Goal: Information Seeking & Learning: Learn about a topic

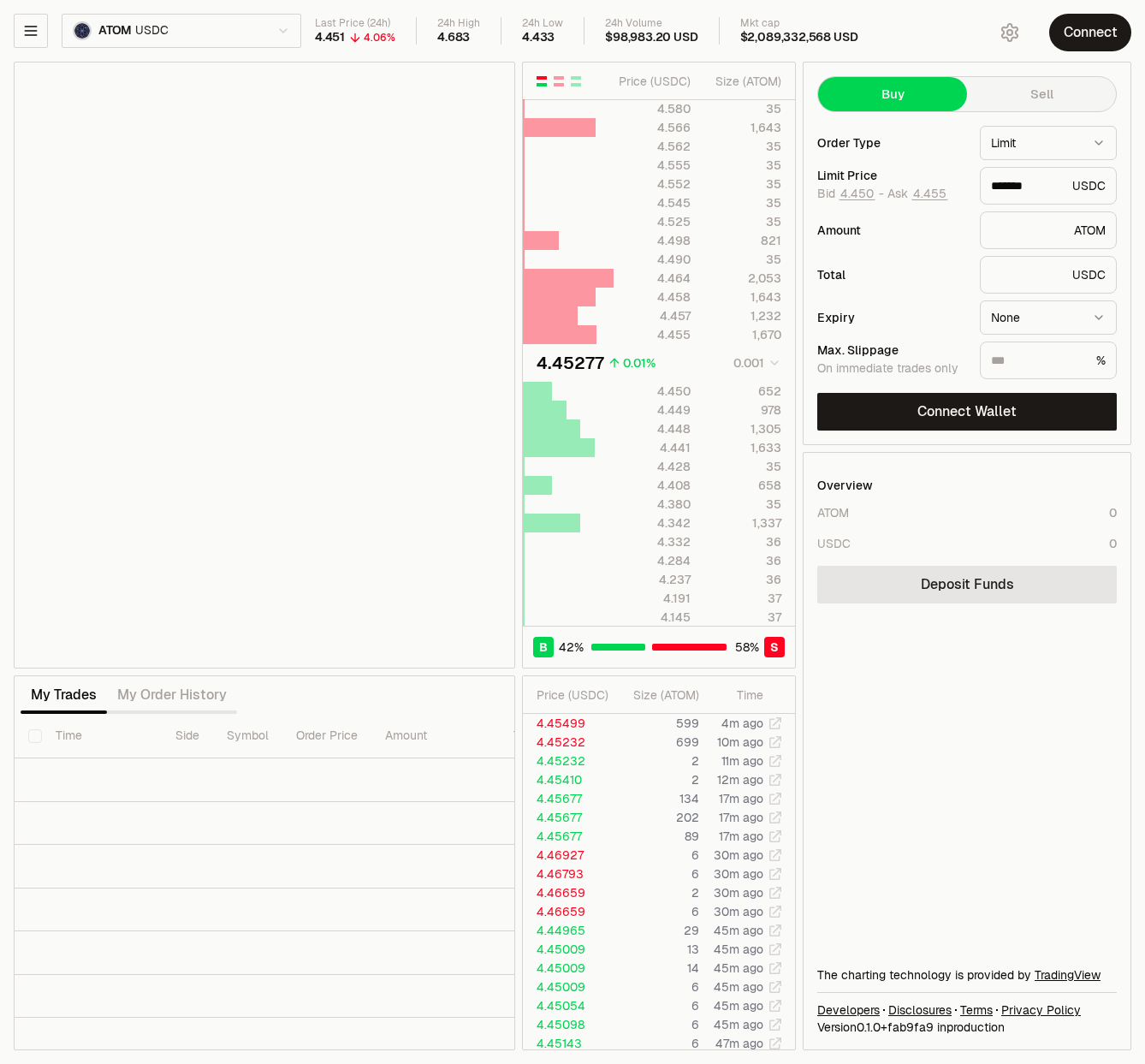
type input "*******"
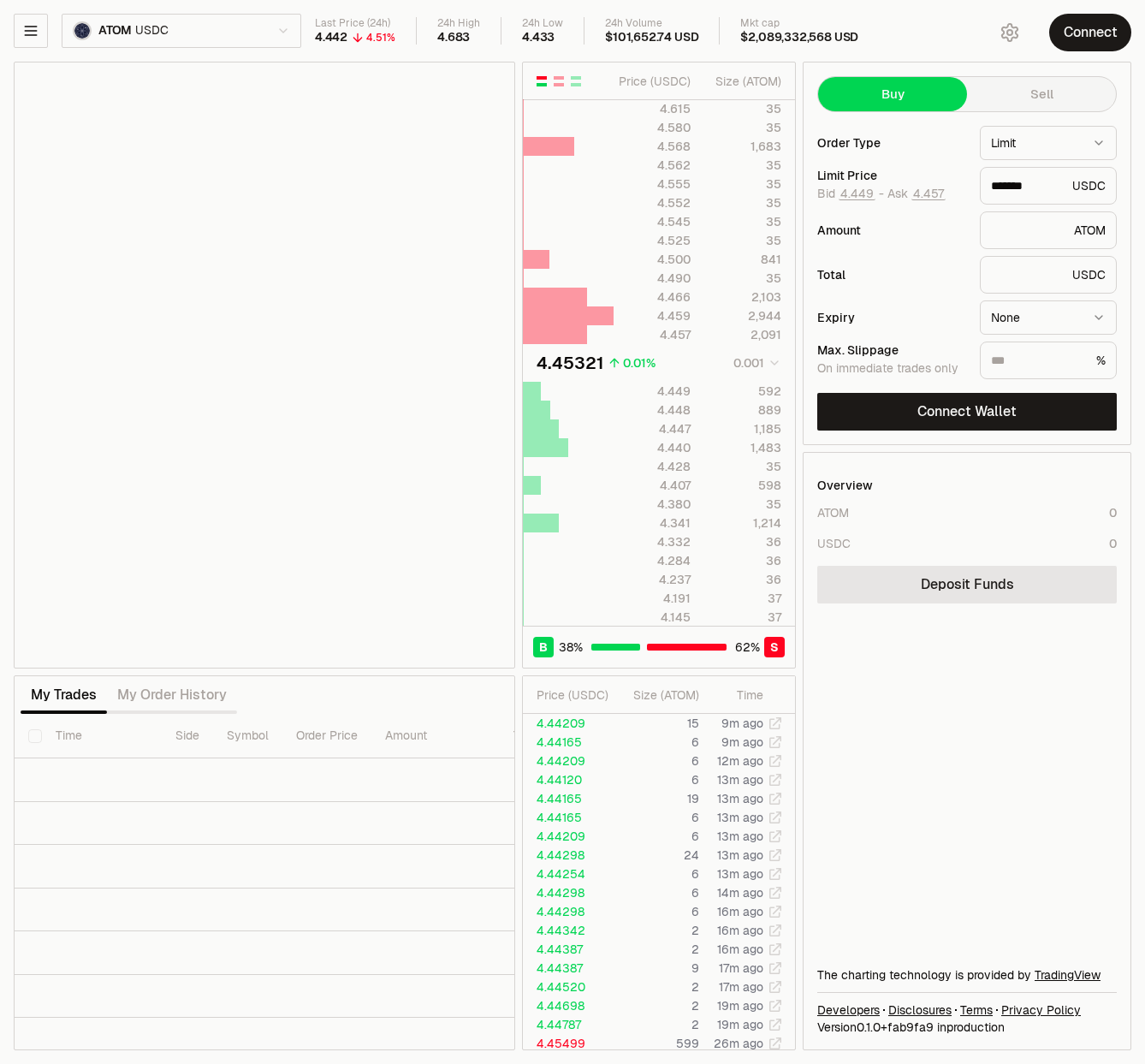
type input "*******"
